Goal: Task Accomplishment & Management: Complete application form

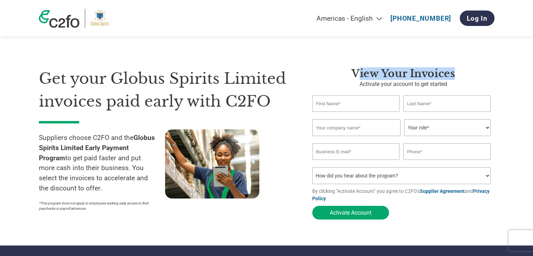
drag, startPoint x: 355, startPoint y: 72, endPoint x: 454, endPoint y: 78, distance: 98.6
click at [454, 78] on h3 "View Your Invoices" at bounding box center [403, 73] width 182 height 13
drag, startPoint x: 372, startPoint y: 84, endPoint x: 433, endPoint y: 86, distance: 60.3
click at [433, 86] on p "Activate your account to get started" at bounding box center [403, 84] width 182 height 8
click at [368, 182] on select "How did you hear about the program? Received a letter Email Social Media Online…" at bounding box center [401, 175] width 179 height 17
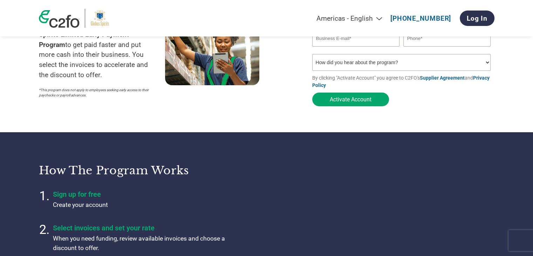
scroll to position [105, 0]
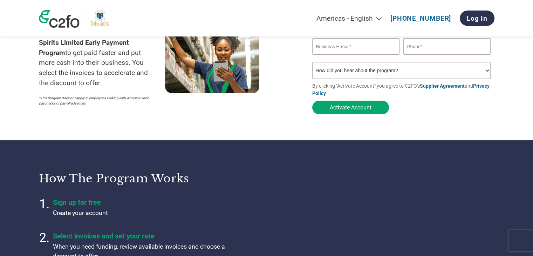
click at [485, 87] on link "Privacy Policy" at bounding box center [400, 89] width 177 height 13
